Goal: Information Seeking & Learning: Find contact information

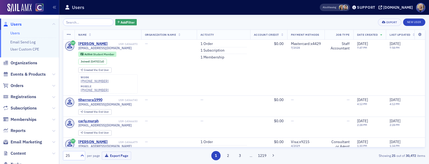
click at [18, 33] on link "Users" at bounding box center [15, 33] width 10 height 5
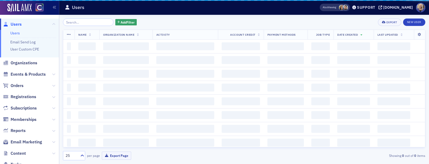
click at [80, 21] on input "search" at bounding box center [88, 22] width 51 height 7
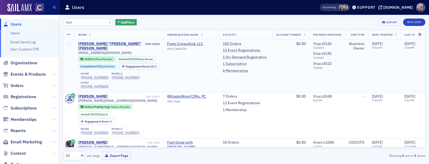
type input "feel"
drag, startPoint x: 131, startPoint y: 80, endPoint x: 107, endPoint y: 81, distance: 24.6
click at [107, 81] on div "work [PHONE_NUMBER] mobile [PHONE_NUMBER] home [PHONE_NUMBER]" at bounding box center [119, 81] width 82 height 20
copy div "[PHONE_NUMBER]"
